Goal: Book appointment/travel/reservation

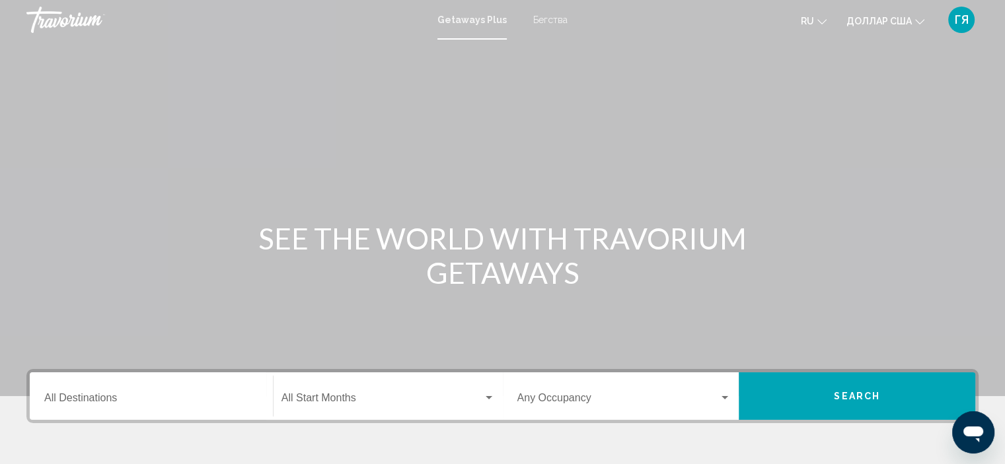
click at [548, 22] on font "Бегства" at bounding box center [550, 20] width 34 height 11
click at [90, 400] on input "Destination All Destinations" at bounding box center [151, 401] width 214 height 12
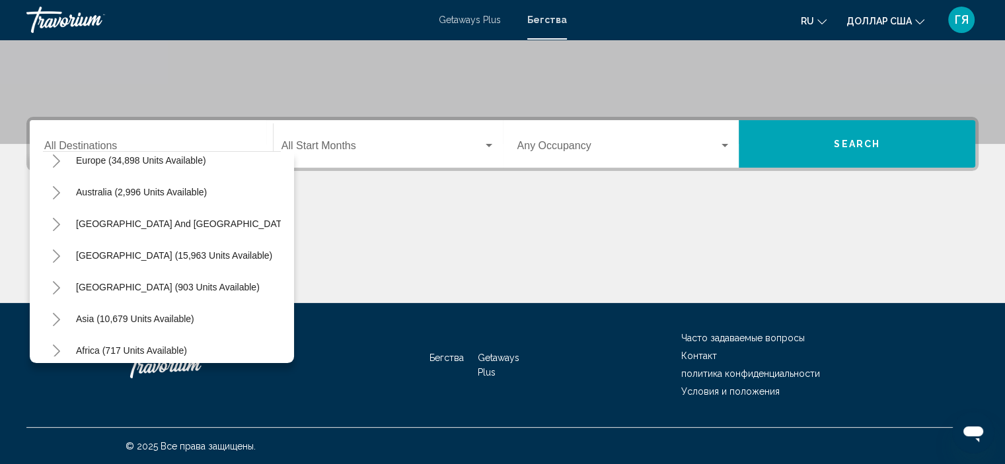
scroll to position [185, 0]
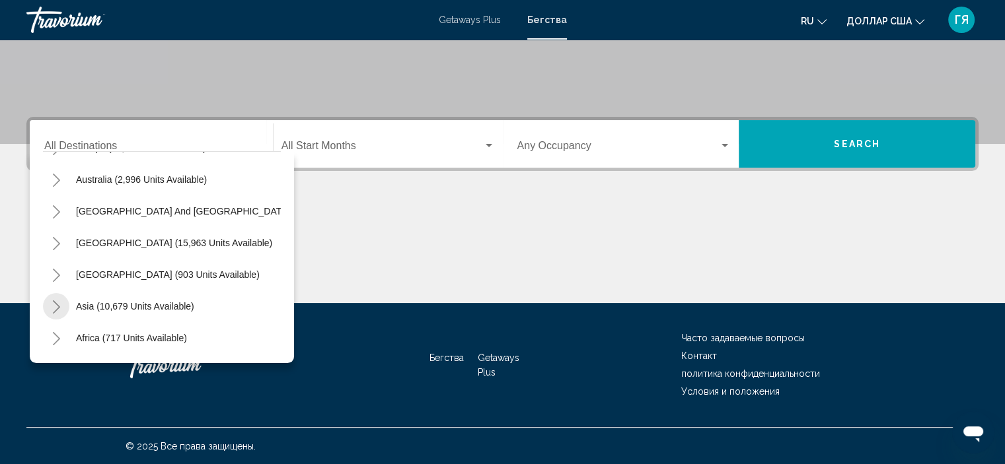
click at [58, 308] on icon "Toggle Asia (10,679 units available)" at bounding box center [57, 307] width 10 height 13
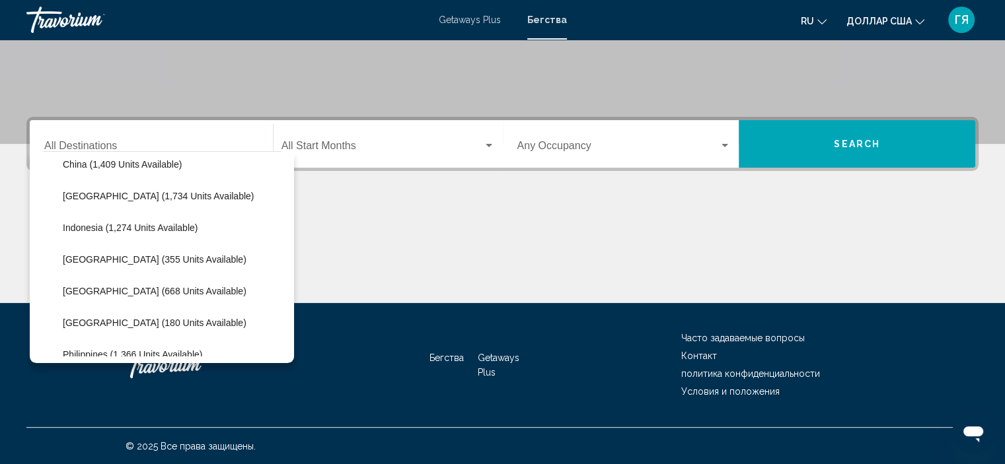
scroll to position [423, 0]
click at [84, 322] on span "[GEOGRAPHIC_DATA] (180 units available)" at bounding box center [155, 322] width 184 height 11
type input "**********"
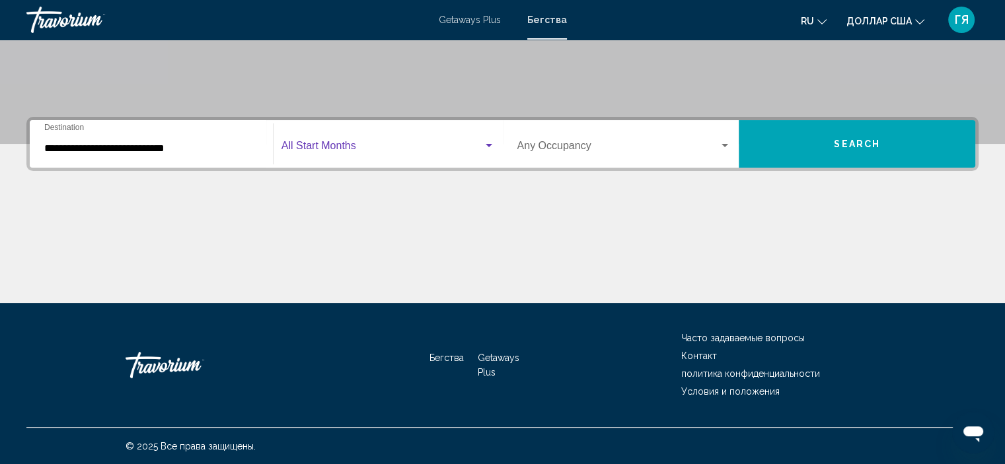
click at [330, 144] on span "Search widget" at bounding box center [381, 149] width 201 height 12
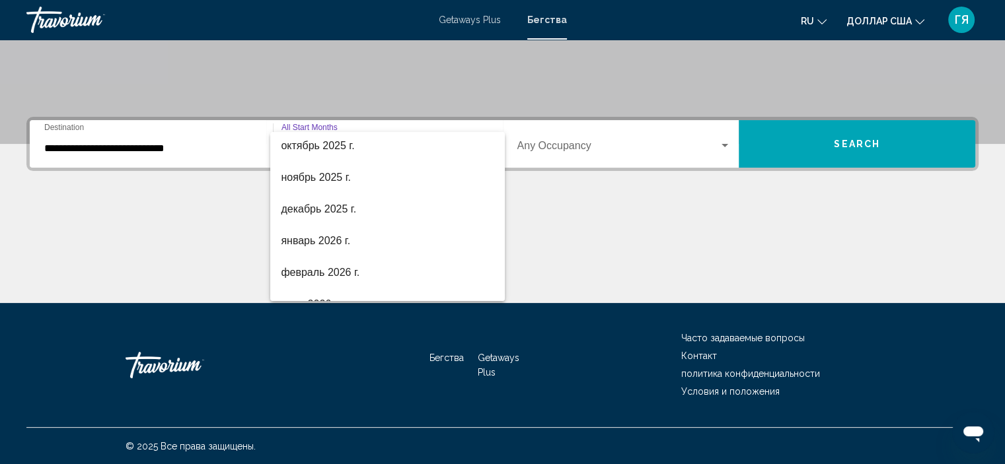
scroll to position [106, 0]
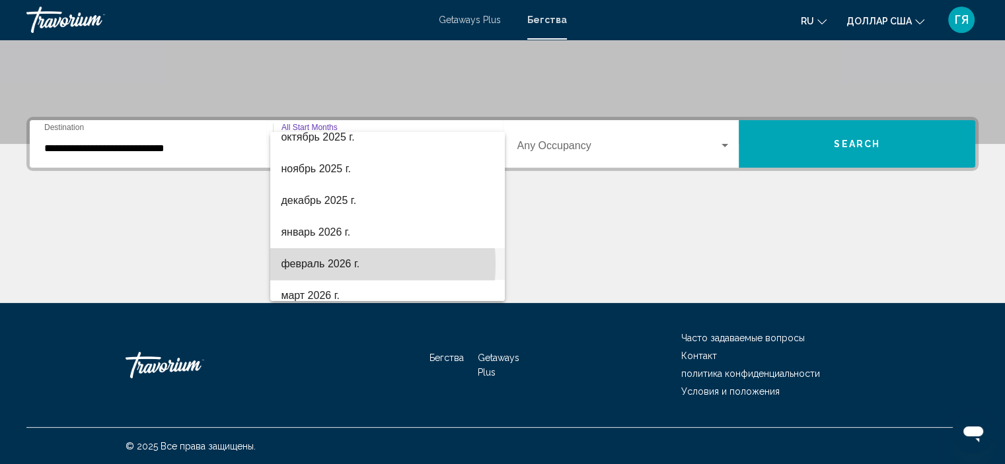
click at [296, 264] on font "февраль 2026 г." at bounding box center [320, 263] width 79 height 11
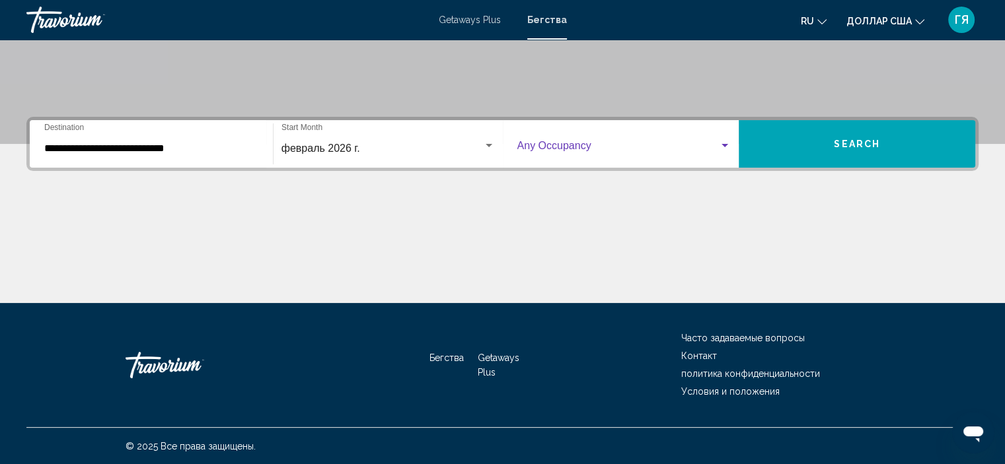
click at [560, 151] on span "Search widget" at bounding box center [618, 149] width 202 height 12
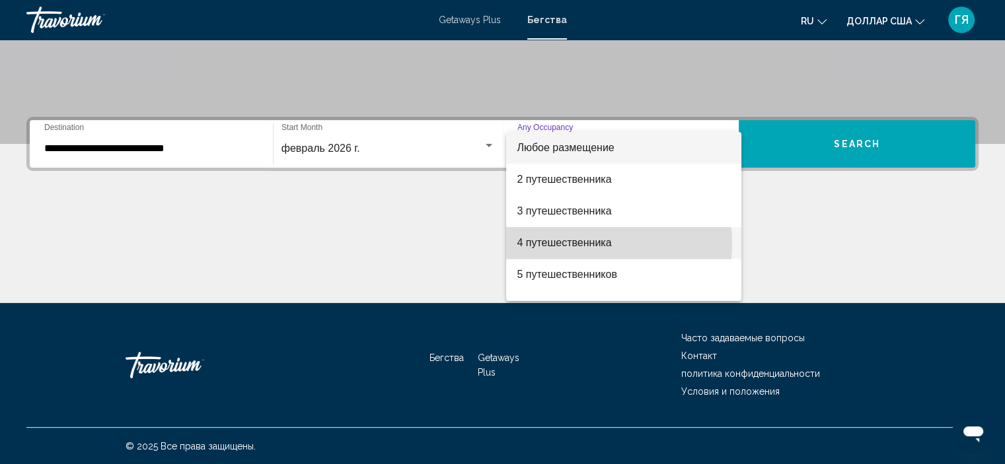
click at [547, 243] on font "4 путешественника" at bounding box center [563, 242] width 94 height 11
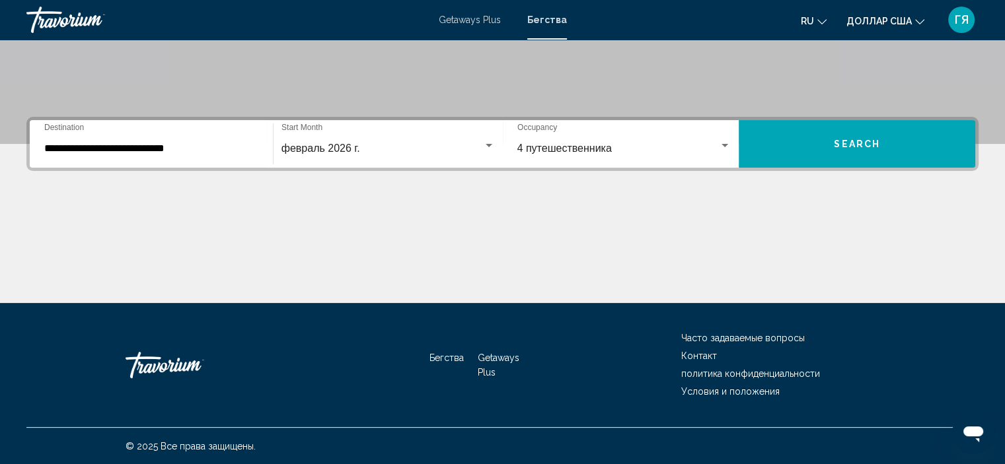
drag, startPoint x: 721, startPoint y: 167, endPoint x: 768, endPoint y: 149, distance: 51.0
click at [768, 149] on div "**********" at bounding box center [502, 144] width 952 height 54
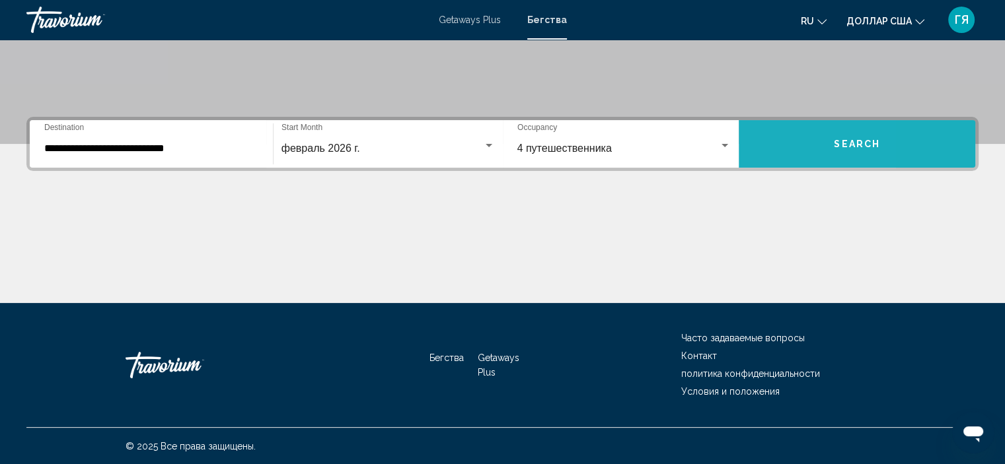
click at [768, 149] on button "Search" at bounding box center [856, 144] width 236 height 48
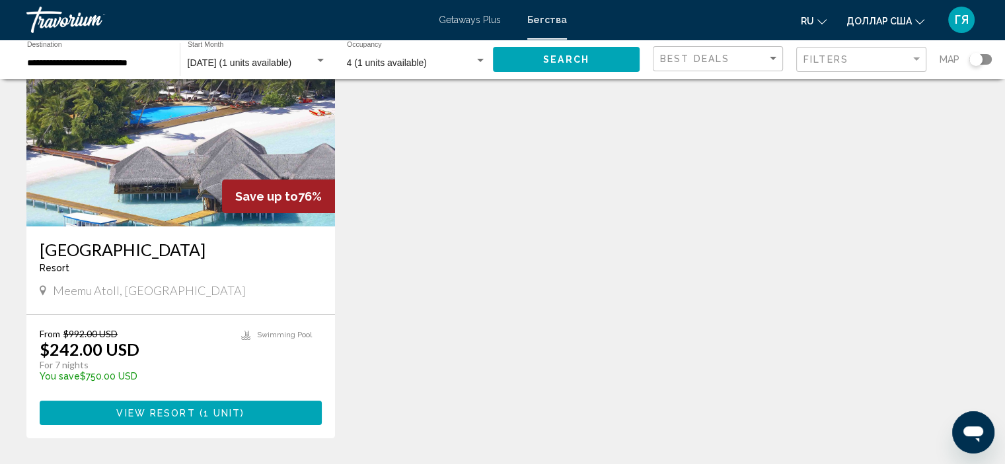
scroll to position [124, 0]
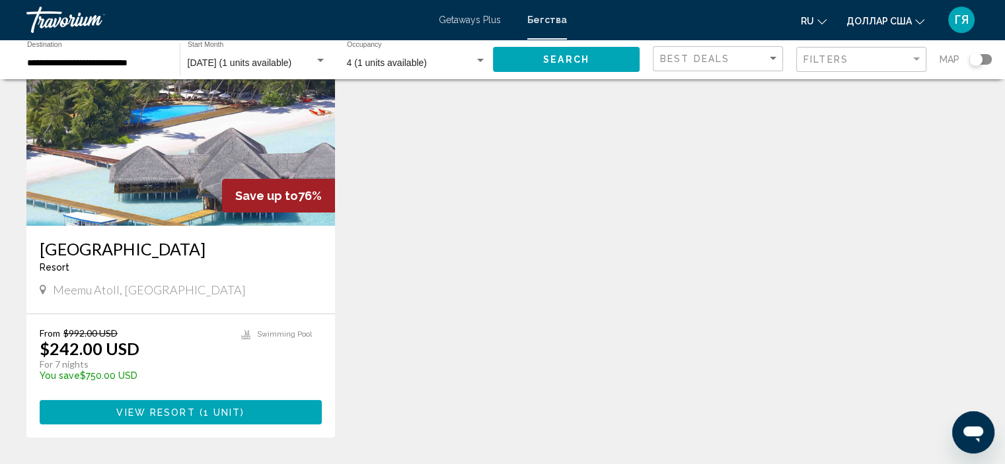
click at [243, 290] on div "Meemu Atoll, [GEOGRAPHIC_DATA]" at bounding box center [181, 290] width 282 height 15
click at [266, 413] on button "View Resort ( 1 unit )" at bounding box center [181, 412] width 282 height 24
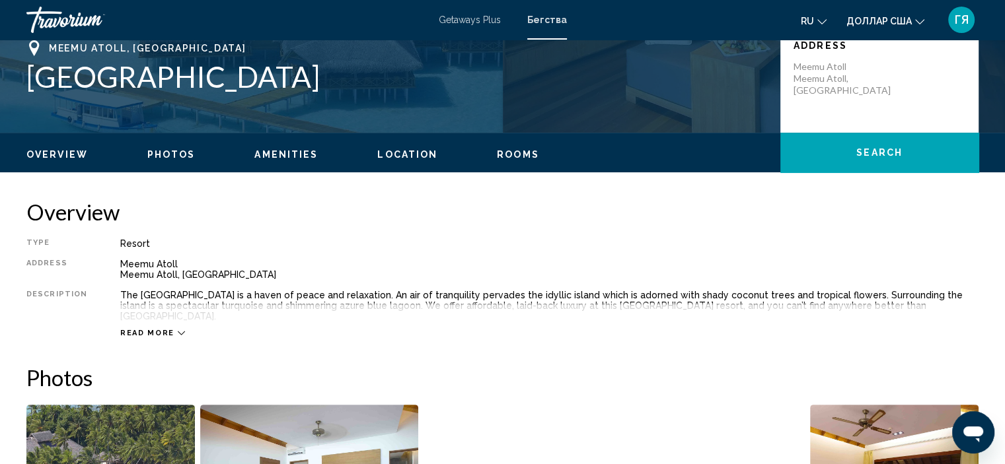
scroll to position [304, 0]
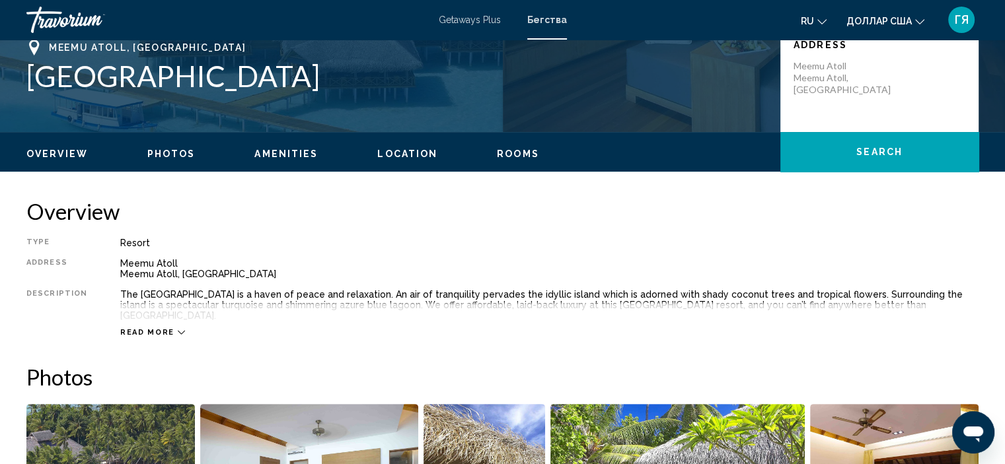
click at [166, 328] on span "Read more" at bounding box center [147, 332] width 54 height 9
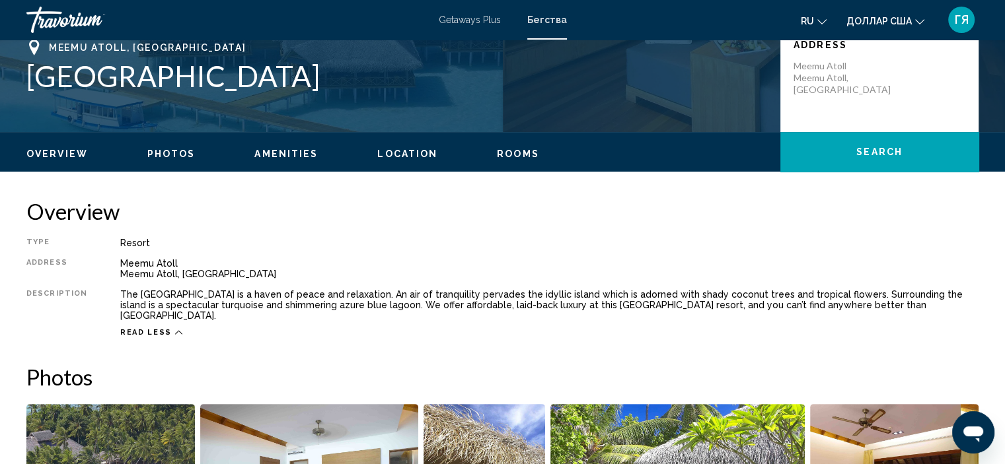
click at [150, 328] on span "Read less" at bounding box center [146, 332] width 52 height 9
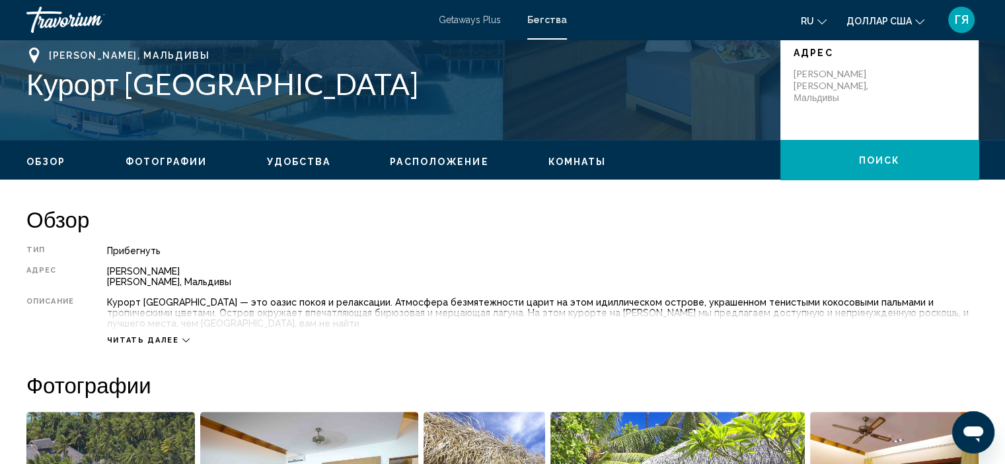
scroll to position [306, 0]
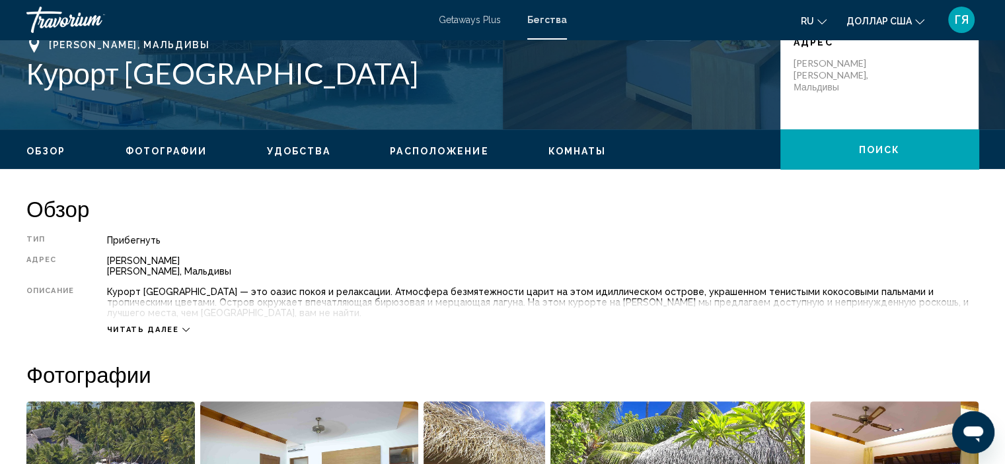
click at [151, 331] on font "Читать далее" at bounding box center [143, 330] width 72 height 9
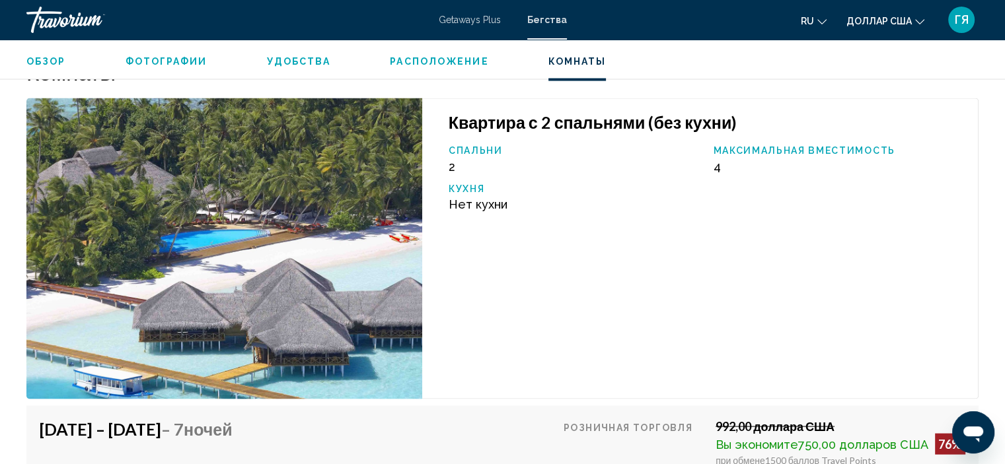
scroll to position [2552, 0]
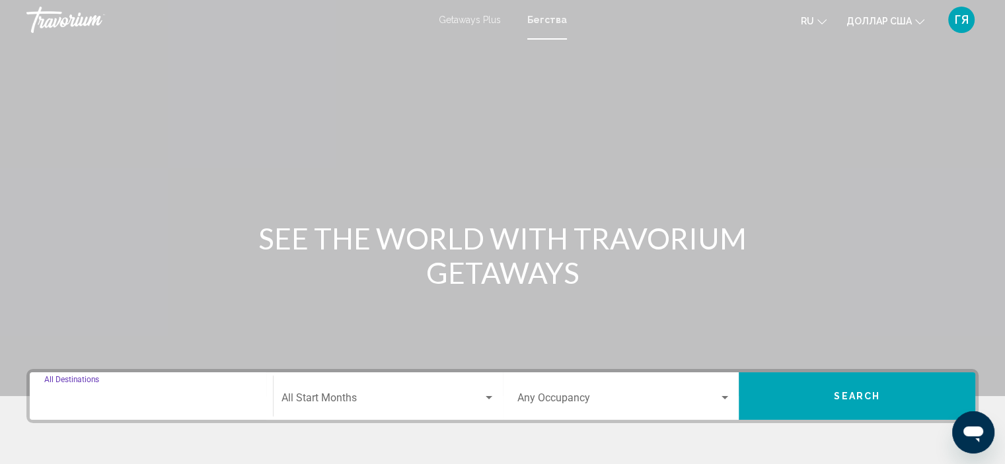
click at [71, 399] on input "Destination All Destinations" at bounding box center [151, 401] width 214 height 12
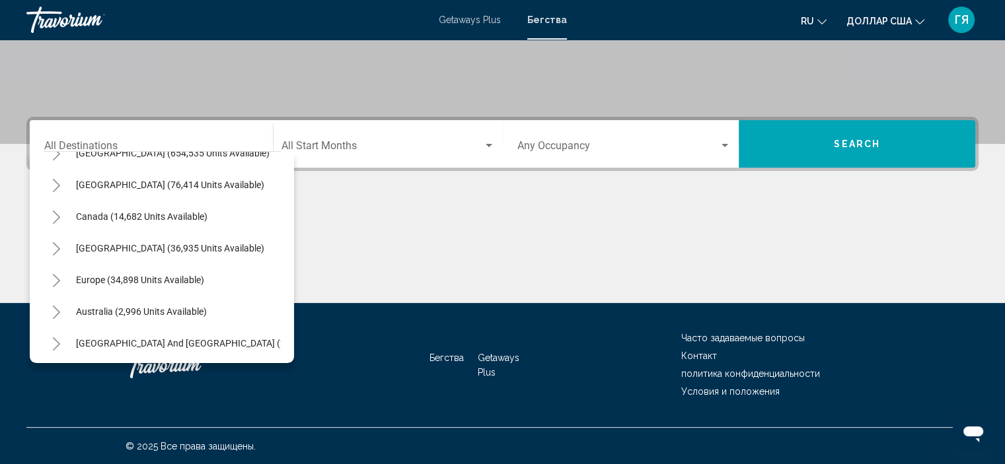
scroll to position [79, 0]
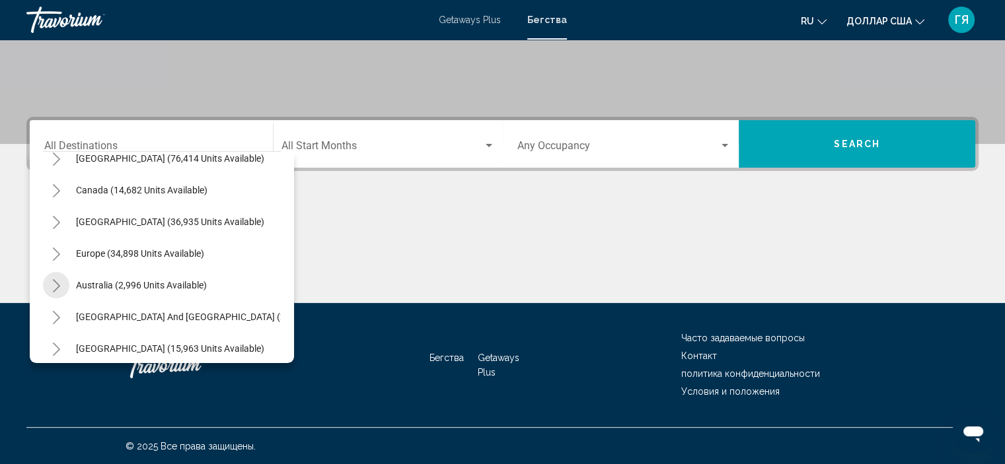
click at [55, 285] on icon "Toggle Australia (2,996 units available)" at bounding box center [57, 285] width 10 height 13
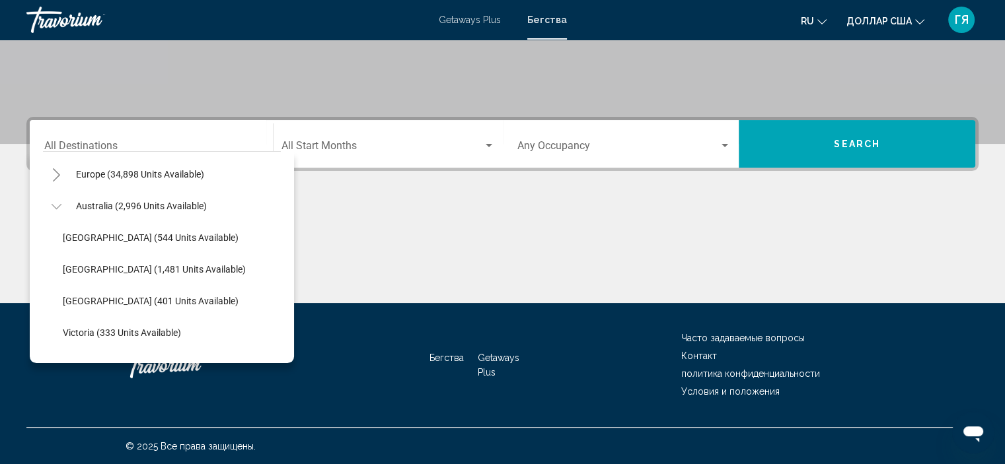
scroll to position [159, 0]
click at [57, 174] on icon "Toggle Europe (34,898 units available)" at bounding box center [57, 174] width 10 height 13
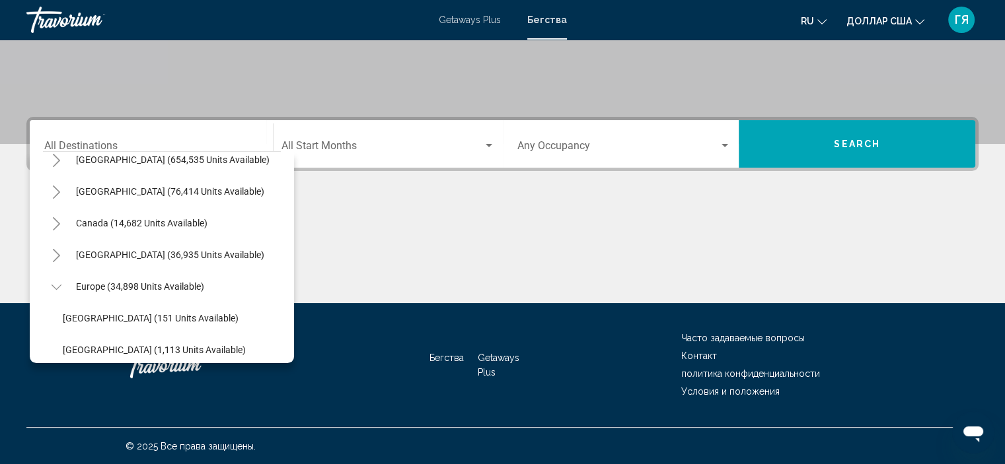
scroll to position [26, 0]
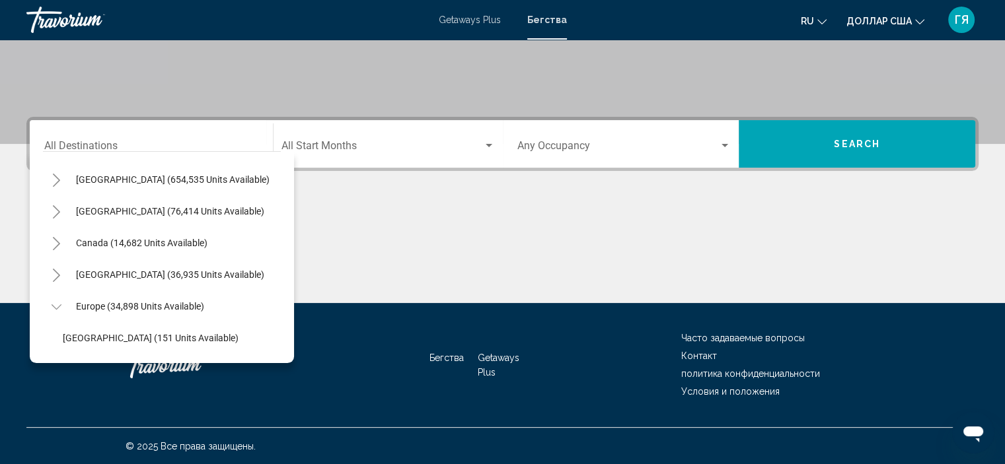
click at [402, 202] on div "Destination All Destinations All destinations [GEOGRAPHIC_DATA] (654,535 units …" at bounding box center [502, 210] width 1005 height 186
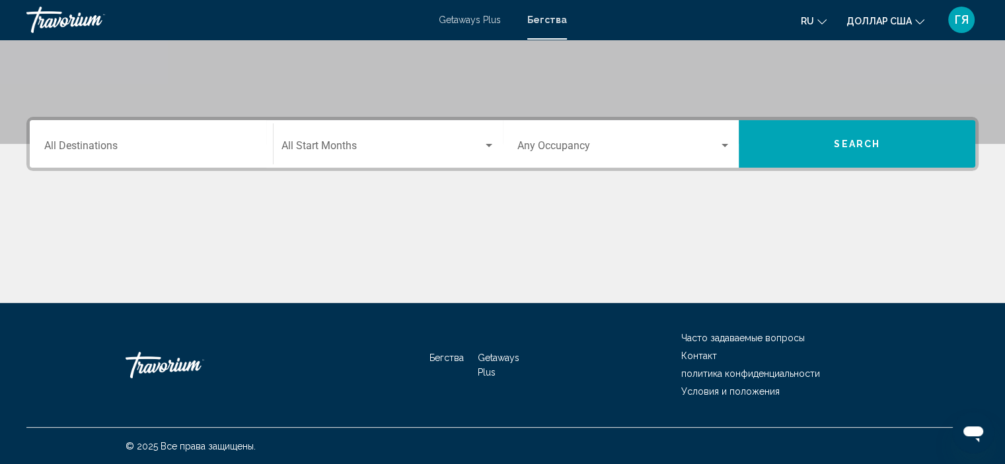
click at [77, 140] on div "Destination All Destinations" at bounding box center [151, 145] width 214 height 42
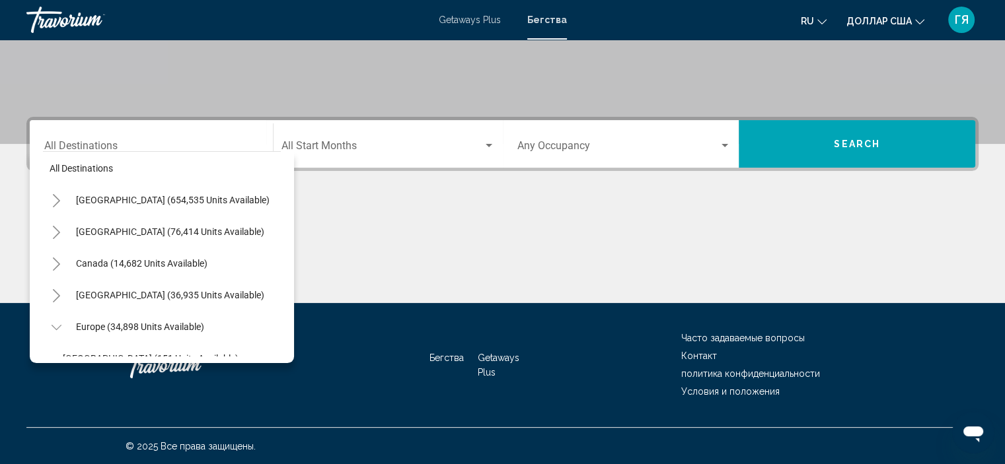
scroll to position [0, 0]
